Goal: Book appointment/travel/reservation

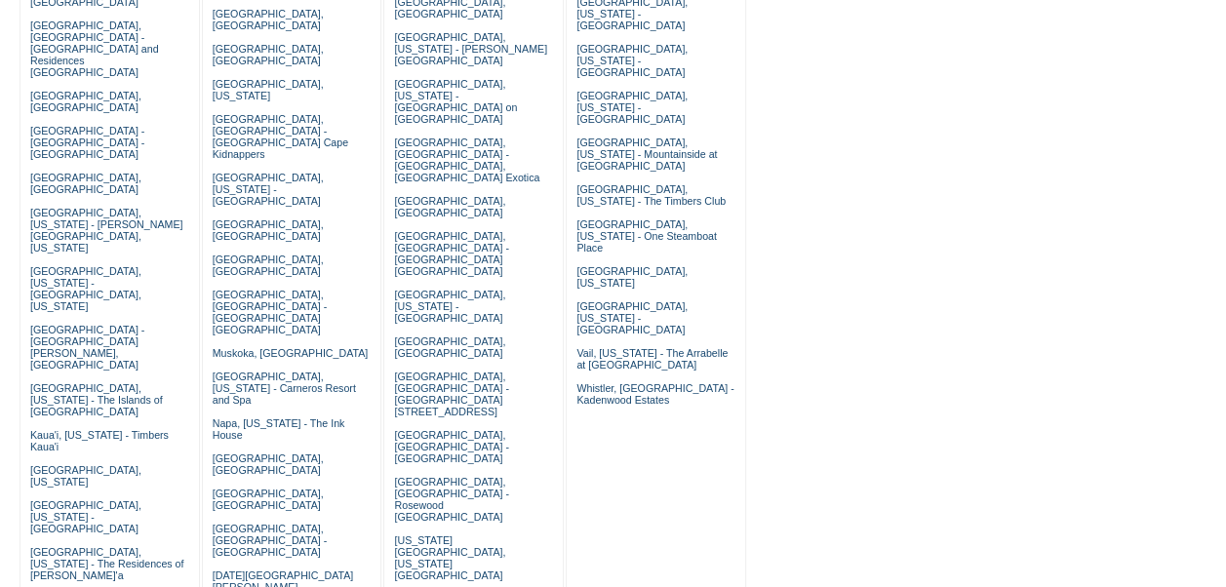
scroll to position [352, 0]
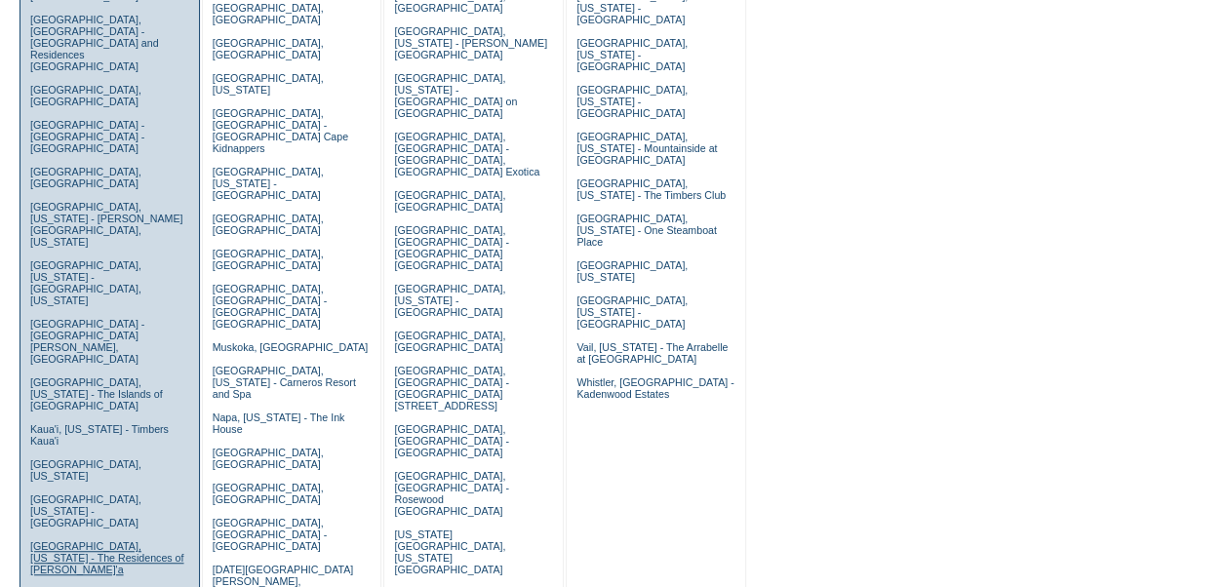
click at [140, 540] on link "[GEOGRAPHIC_DATA], [US_STATE] - The Residences of [PERSON_NAME]'a" at bounding box center [107, 557] width 154 height 35
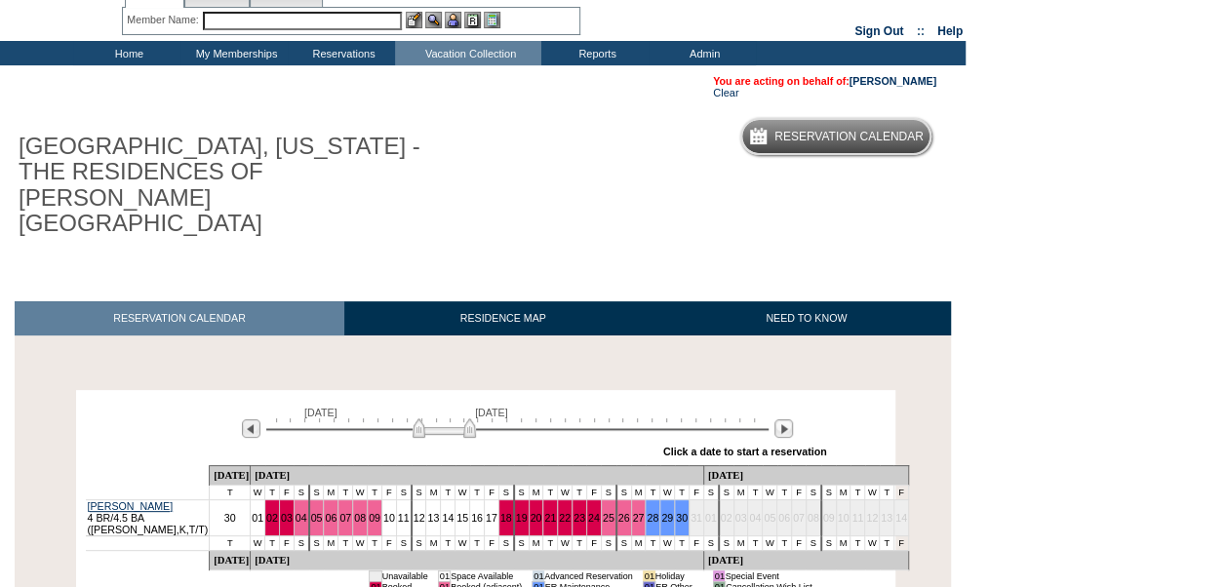
scroll to position [68, 0]
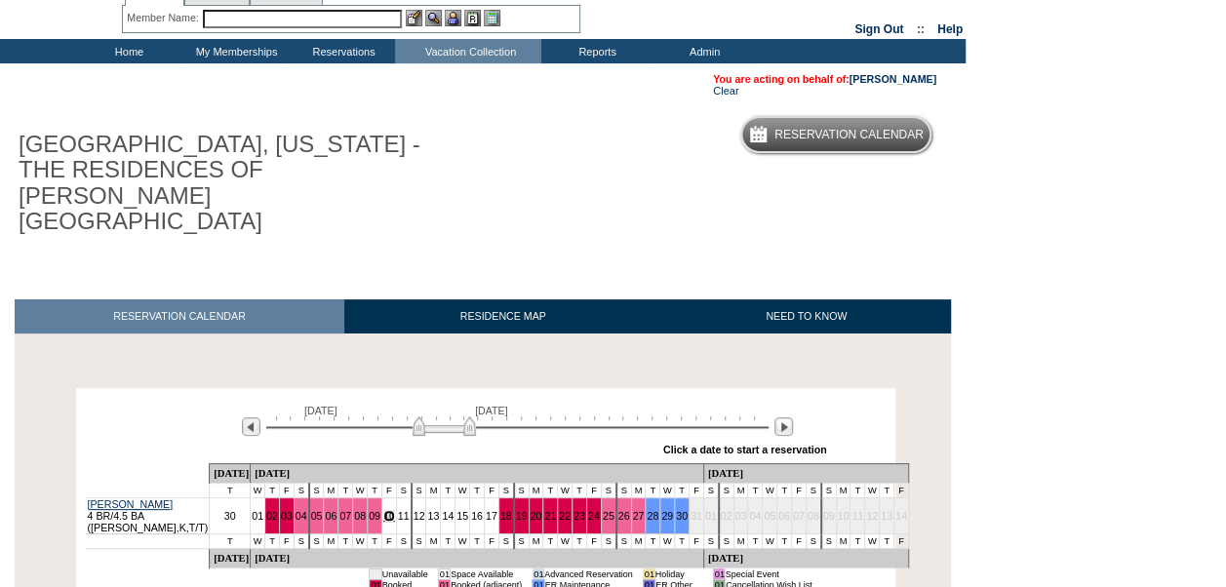
click at [395, 510] on link "10" at bounding box center [389, 516] width 12 height 12
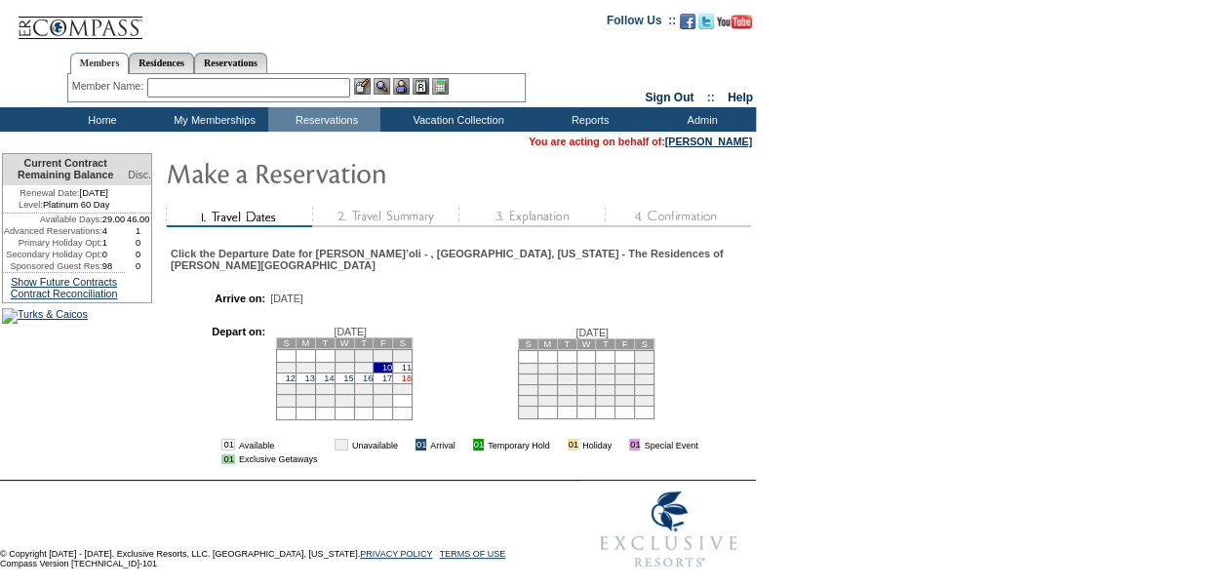
click at [412, 377] on link "18" at bounding box center [407, 379] width 10 height 10
